Goal: Transaction & Acquisition: Purchase product/service

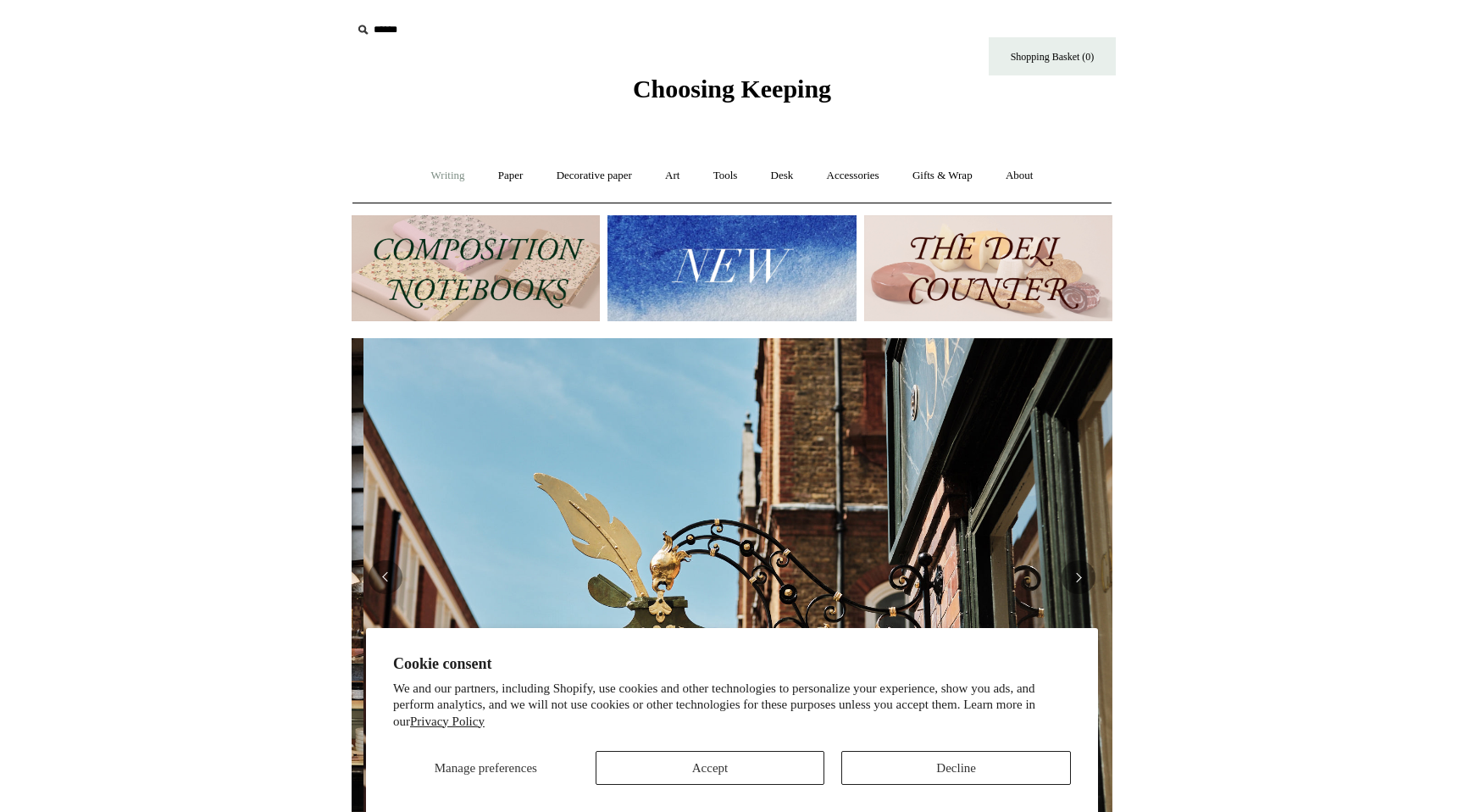
scroll to position [0, 761]
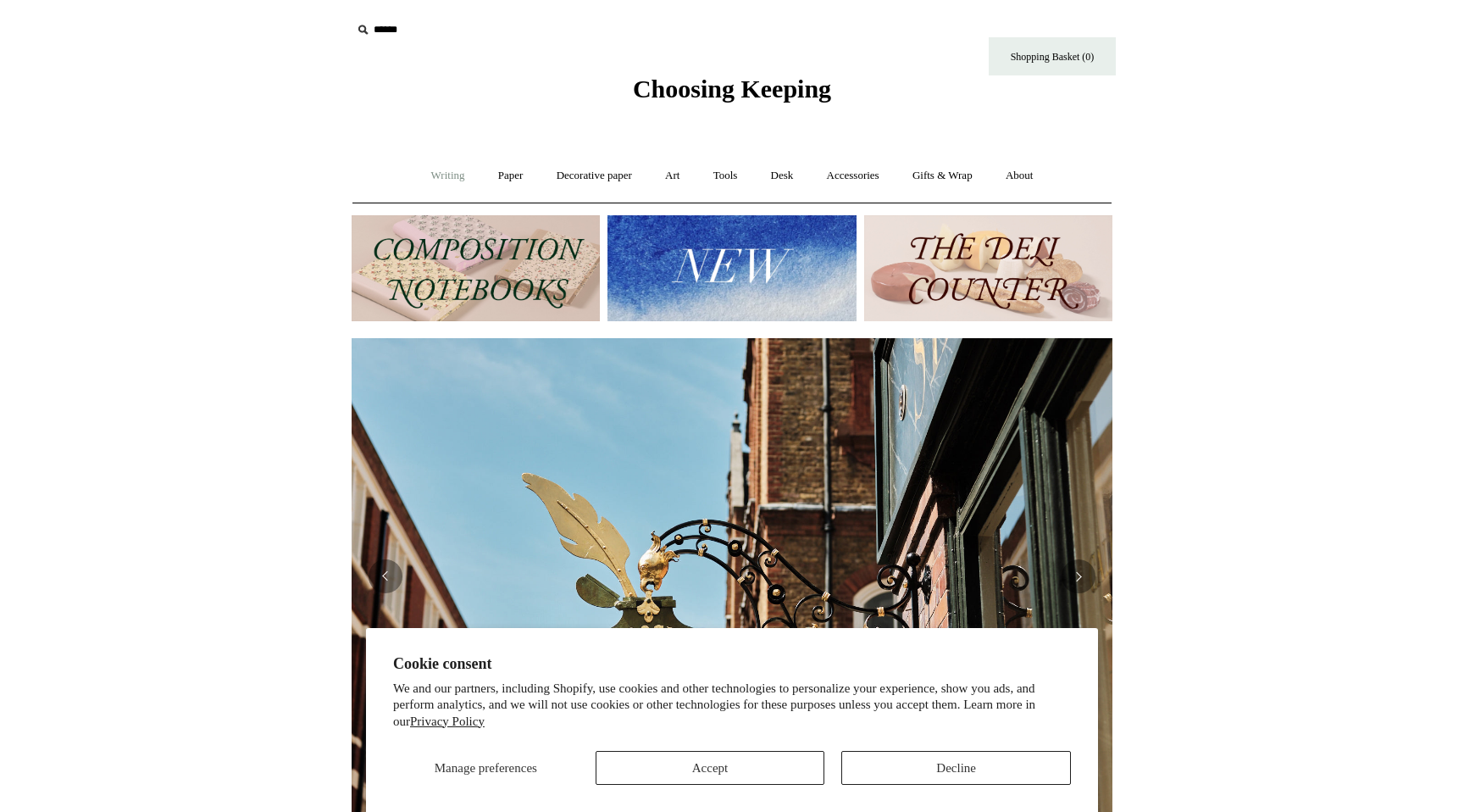
click at [441, 181] on link "Writing +" at bounding box center [448, 176] width 64 height 45
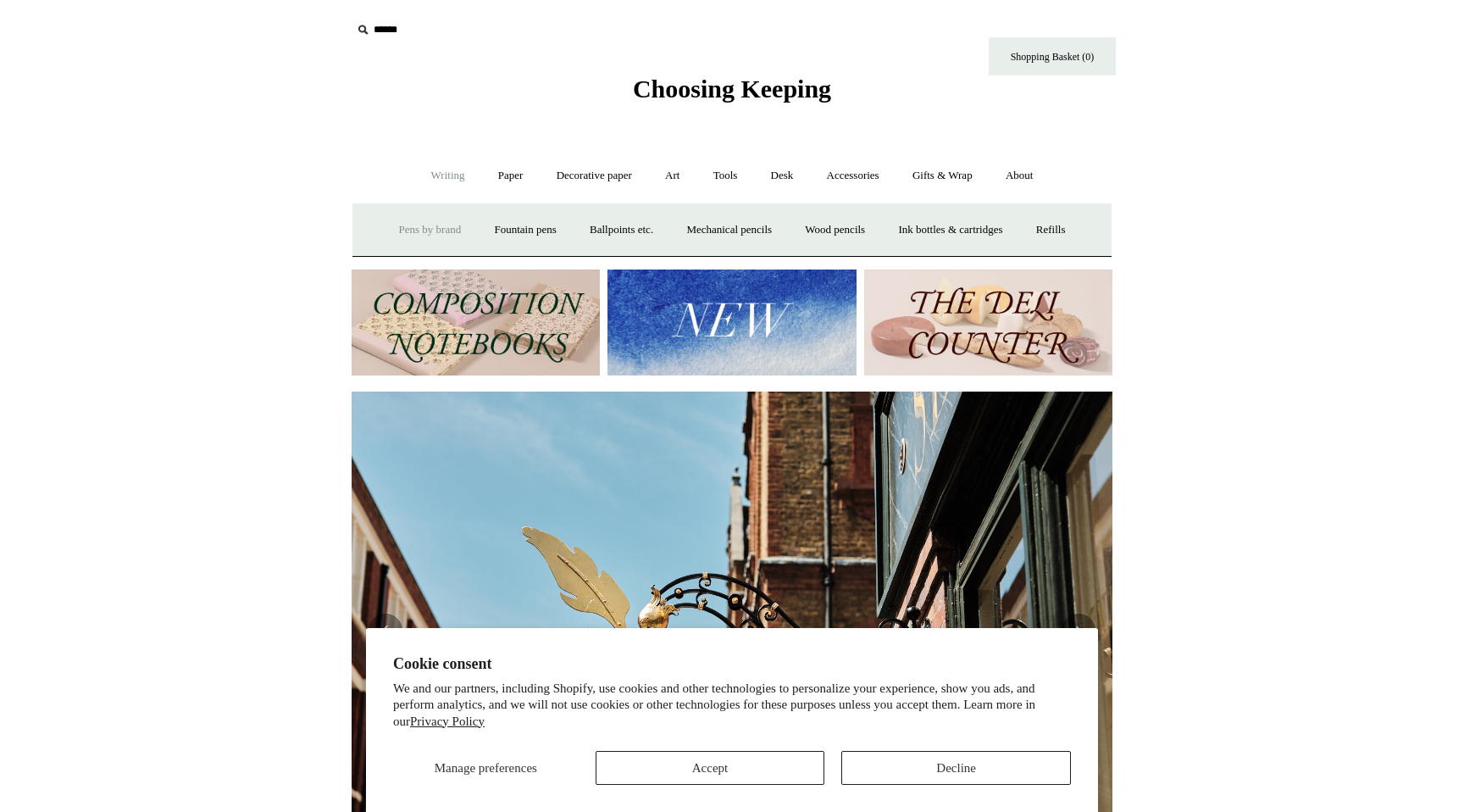
click at [411, 228] on link "Pens by brand +" at bounding box center [431, 230] width 93 height 45
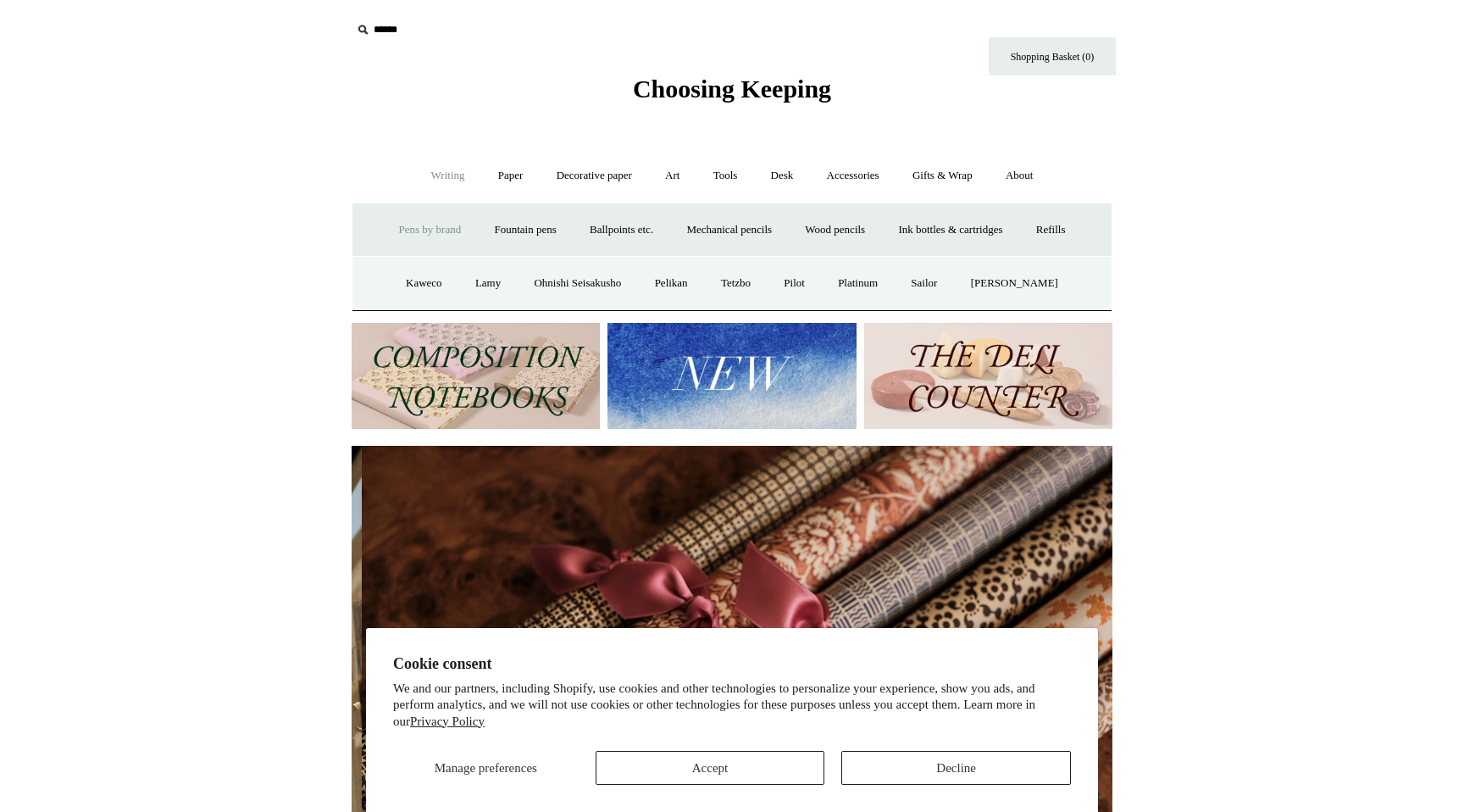
scroll to position [0, 1522]
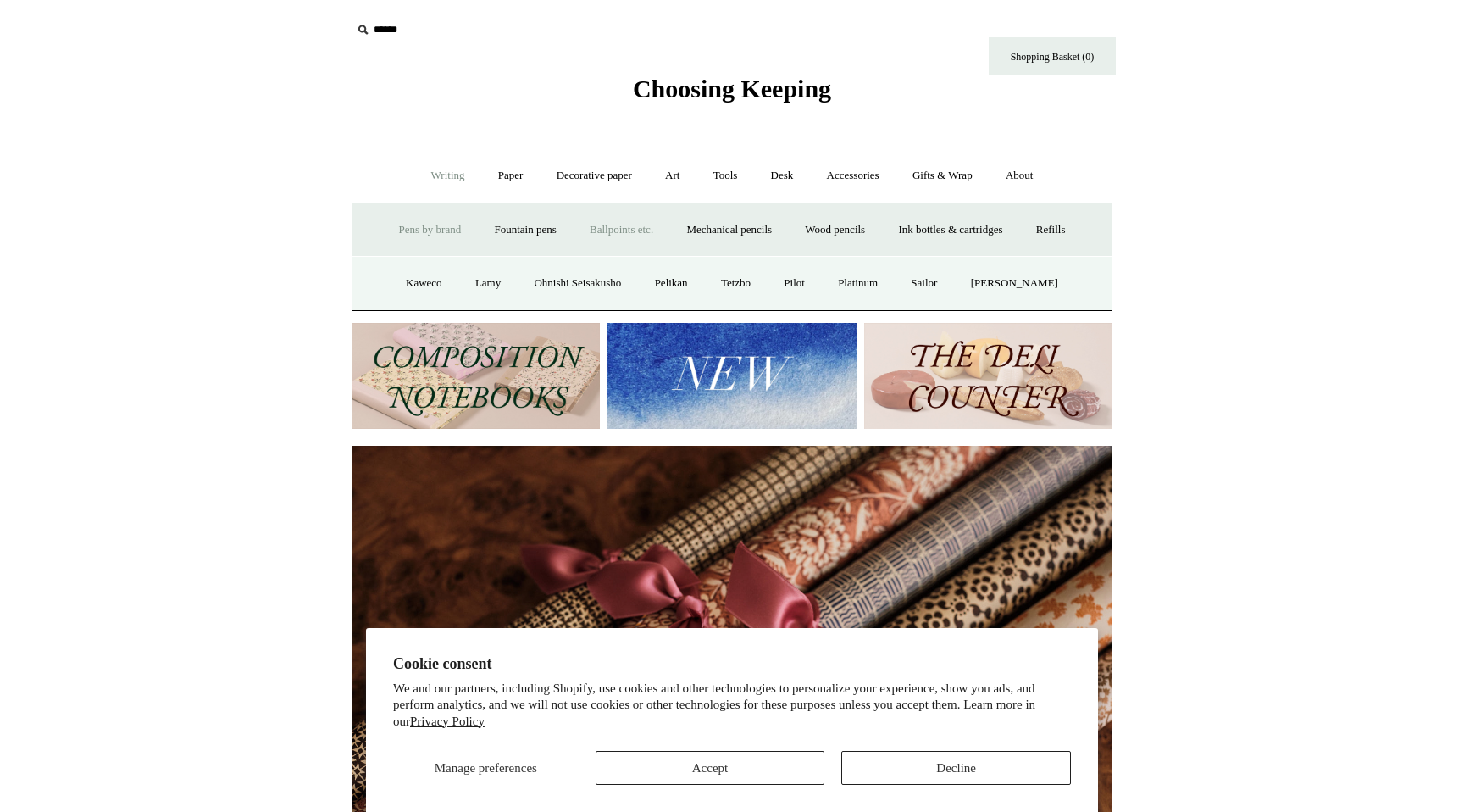
click at [619, 236] on link "Ballpoints etc. +" at bounding box center [621, 230] width 94 height 45
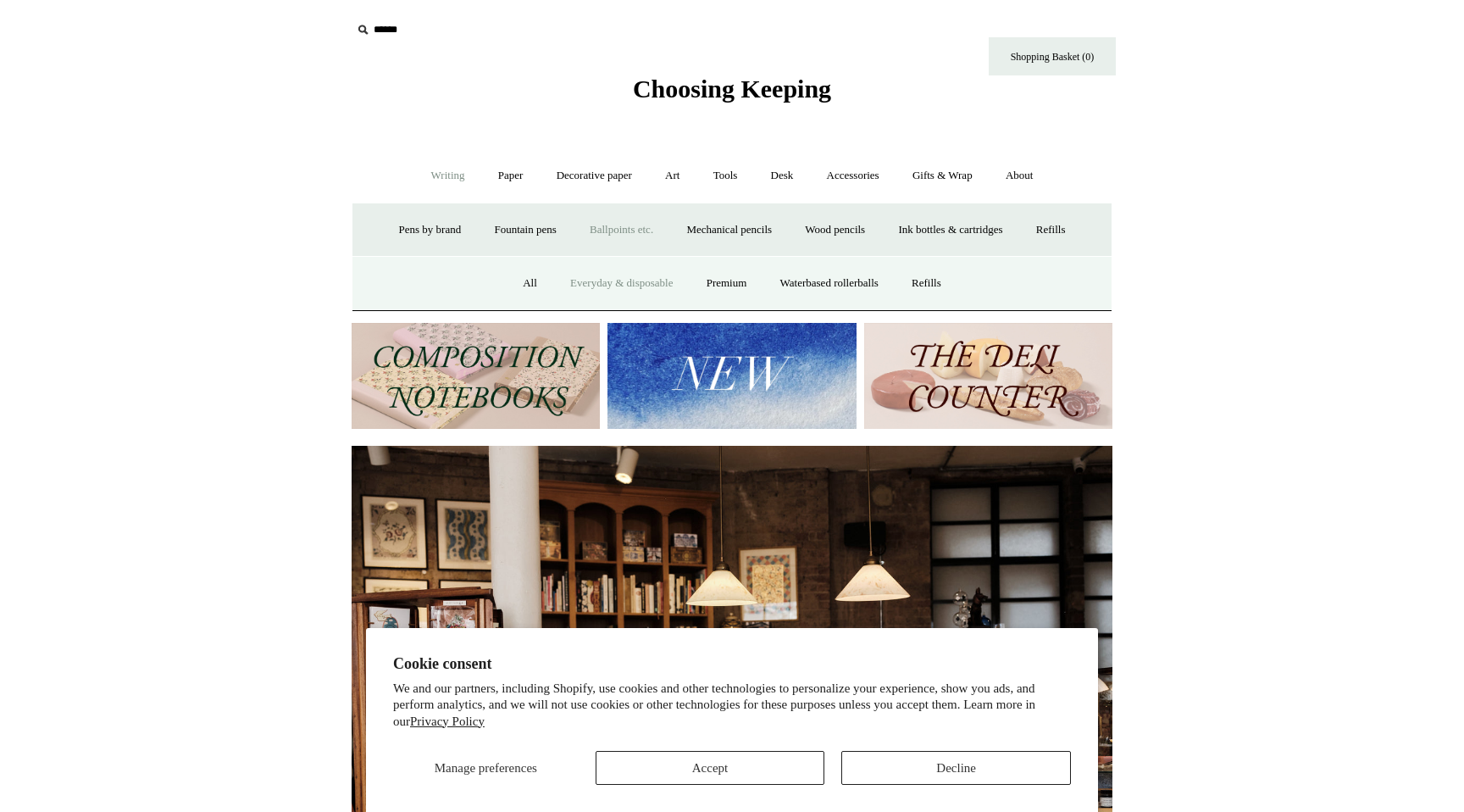
scroll to position [0, 0]
click at [599, 282] on link "Everyday & disposable" at bounding box center [621, 283] width 133 height 45
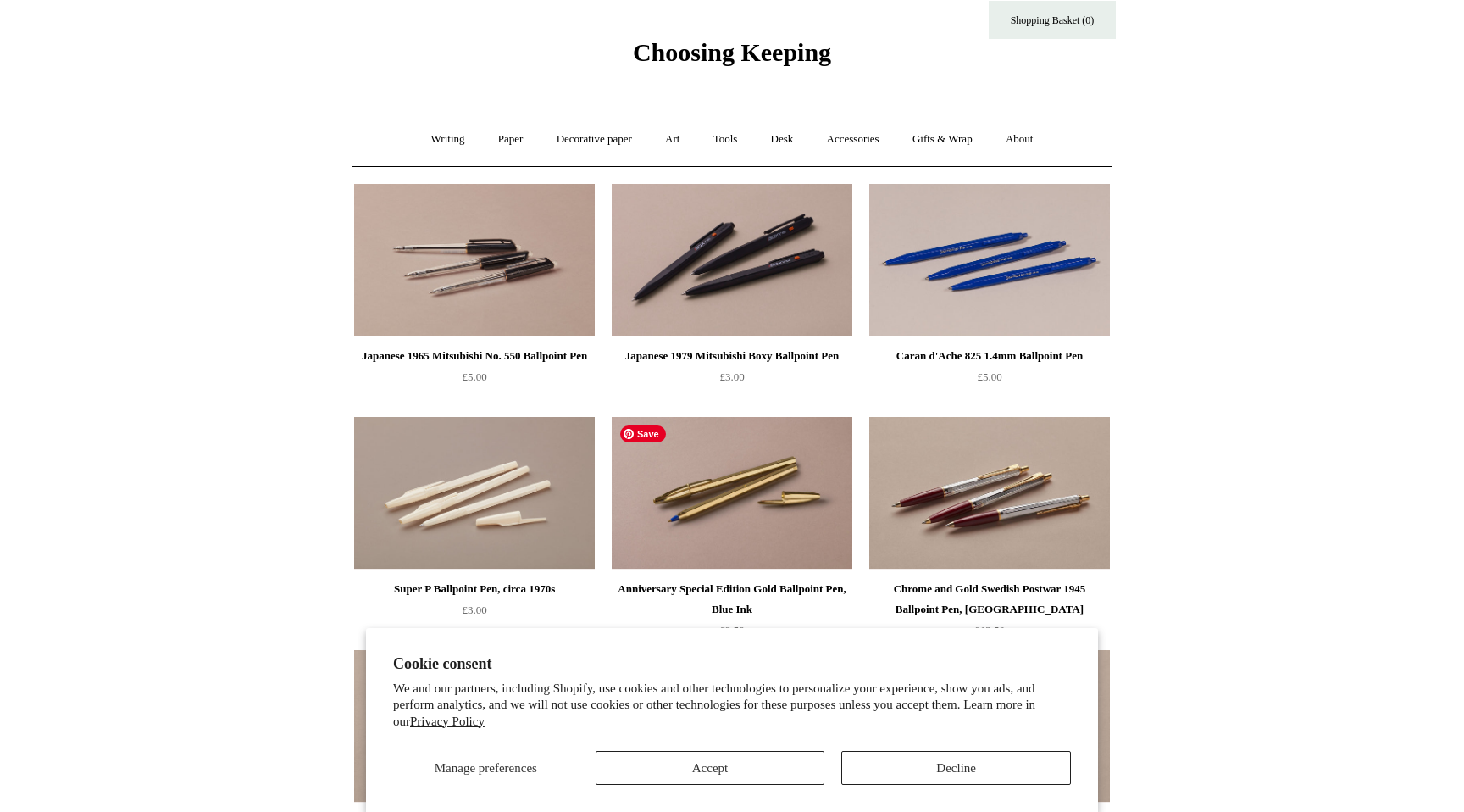
scroll to position [50, 0]
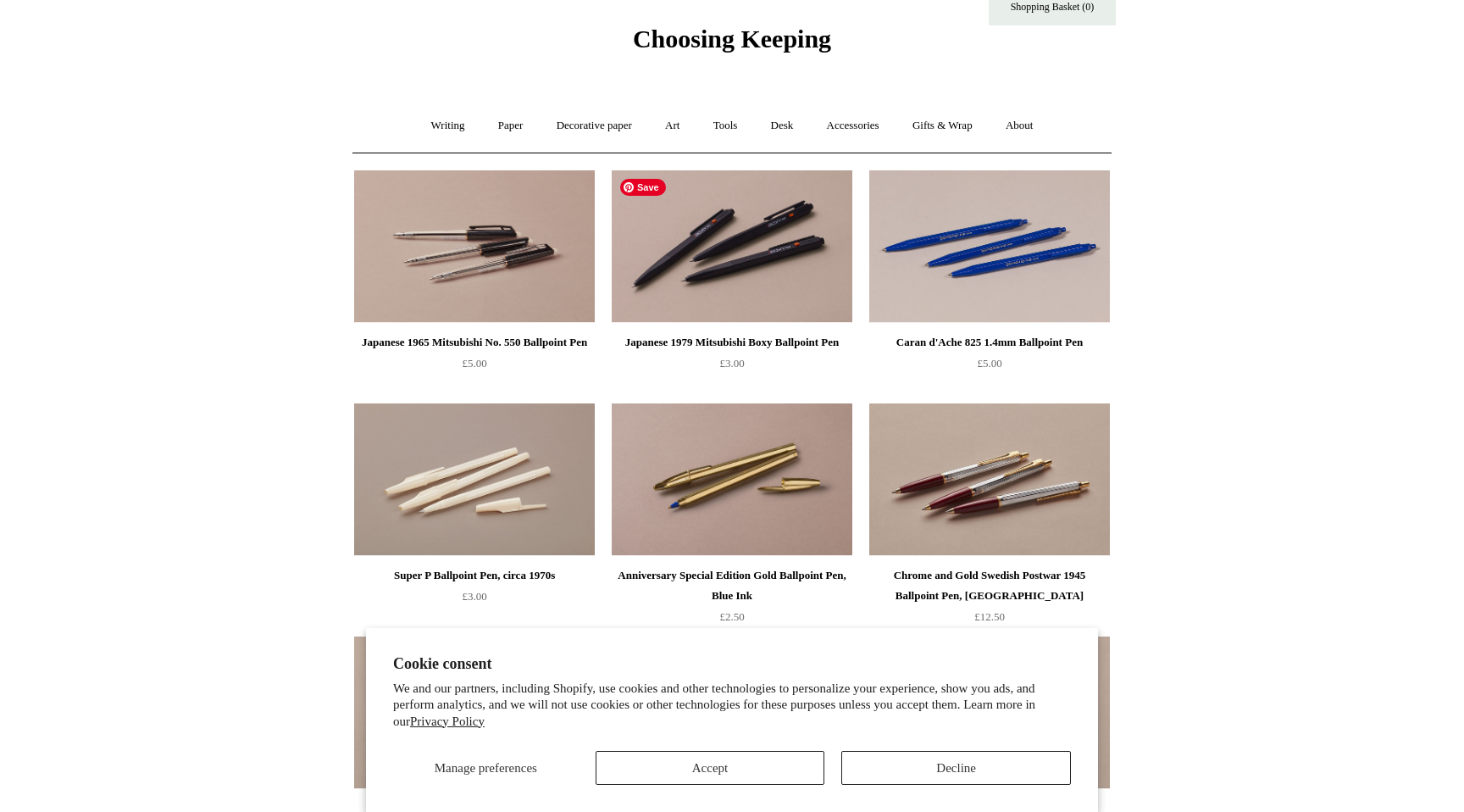
click at [777, 238] on img at bounding box center [732, 246] width 241 height 152
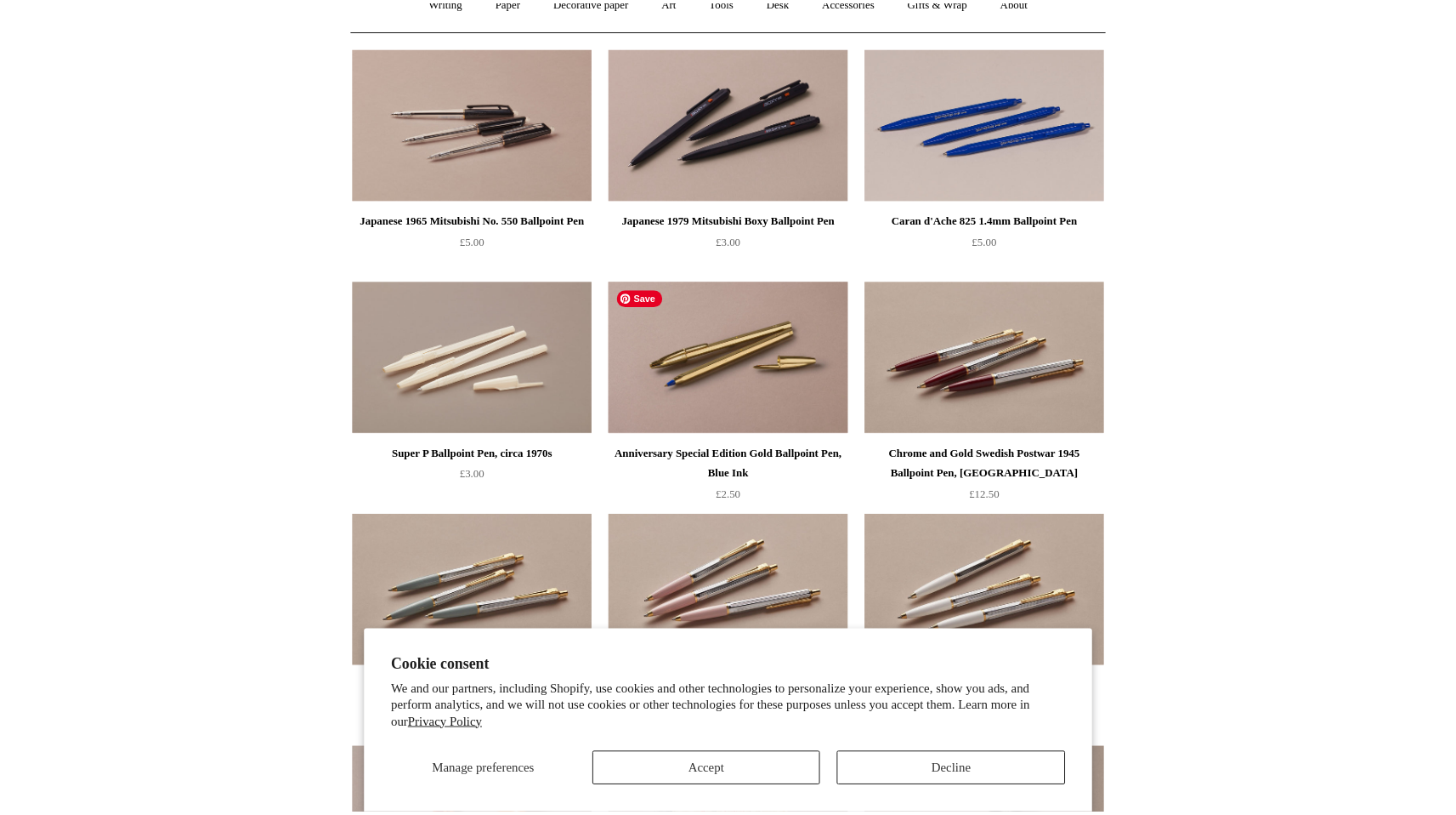
scroll to position [339, 0]
